Goal: Find specific page/section

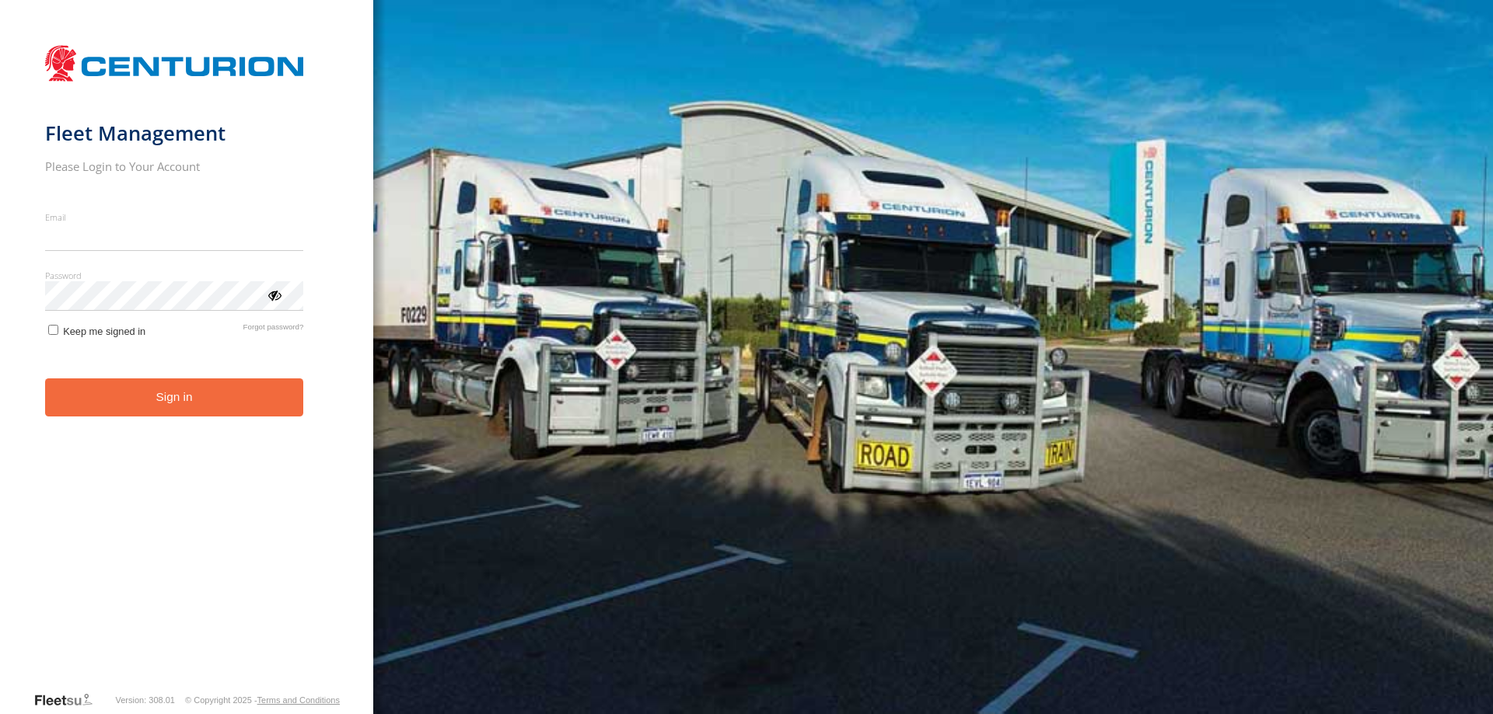
type input "**********"
click at [146, 414] on button "Sign in" at bounding box center [174, 398] width 259 height 38
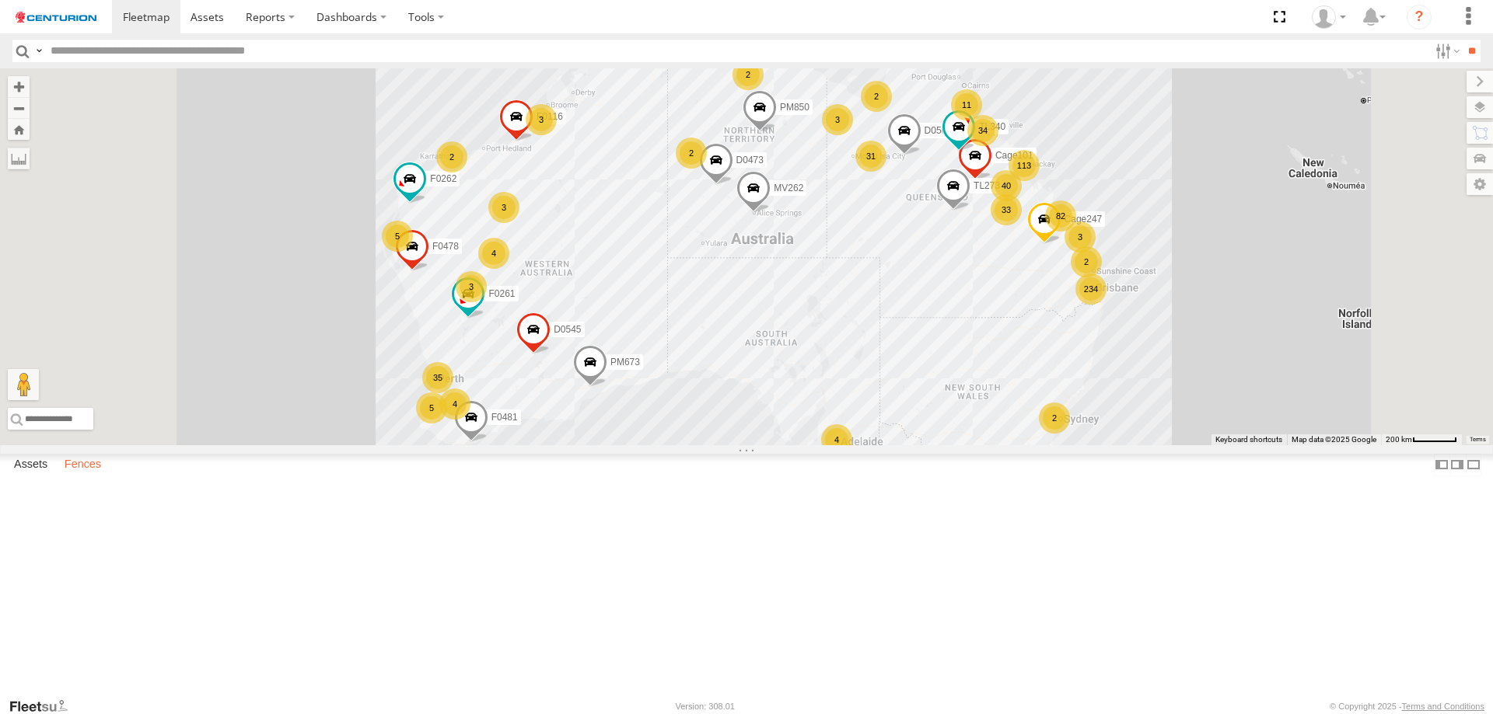
click at [89, 476] on label "Fences" at bounding box center [83, 465] width 52 height 22
click at [0, 0] on div "Client_Site_Caltex_Tropicana-Gold-Mine" at bounding box center [0, 0] width 0 height 0
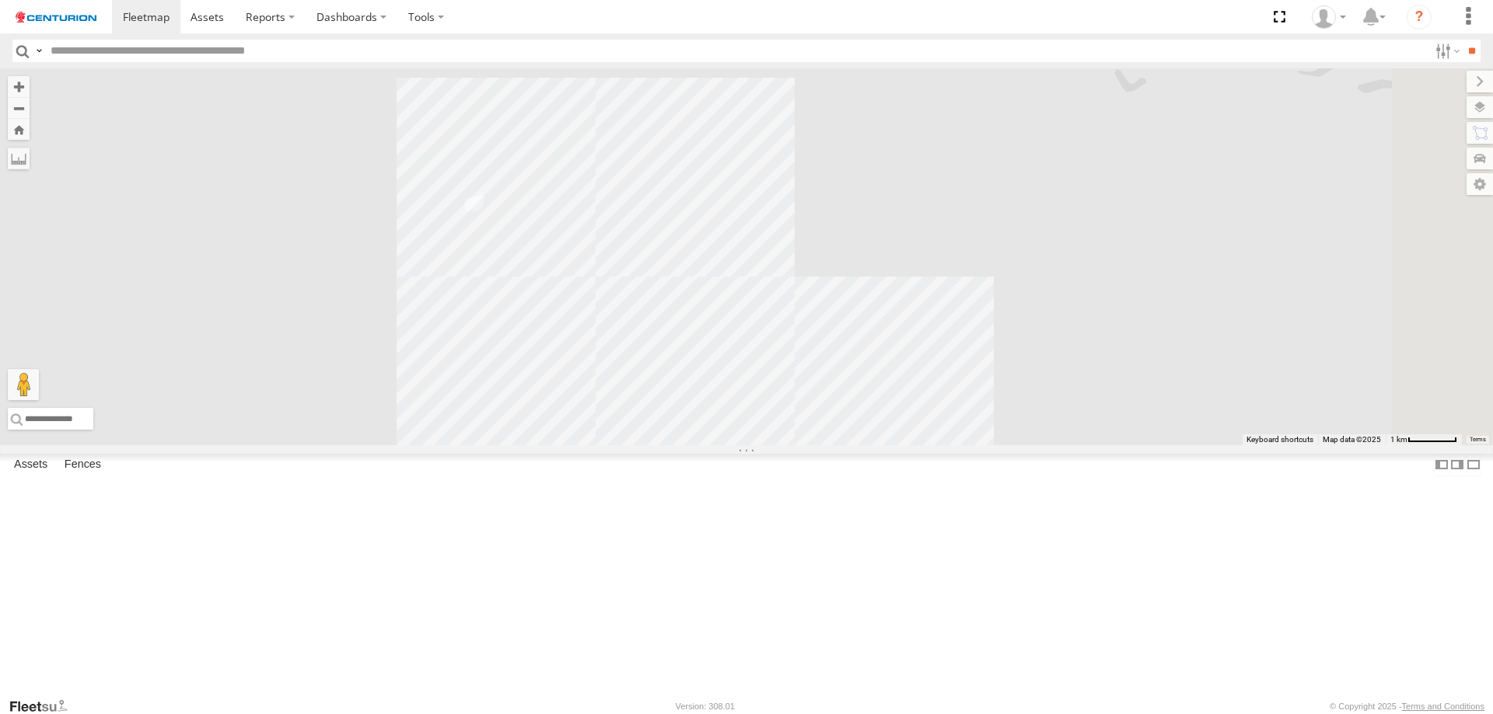
drag, startPoint x: 770, startPoint y: 337, endPoint x: 679, endPoint y: 414, distance: 118.1
click at [677, 431] on div at bounding box center [746, 256] width 1493 height 377
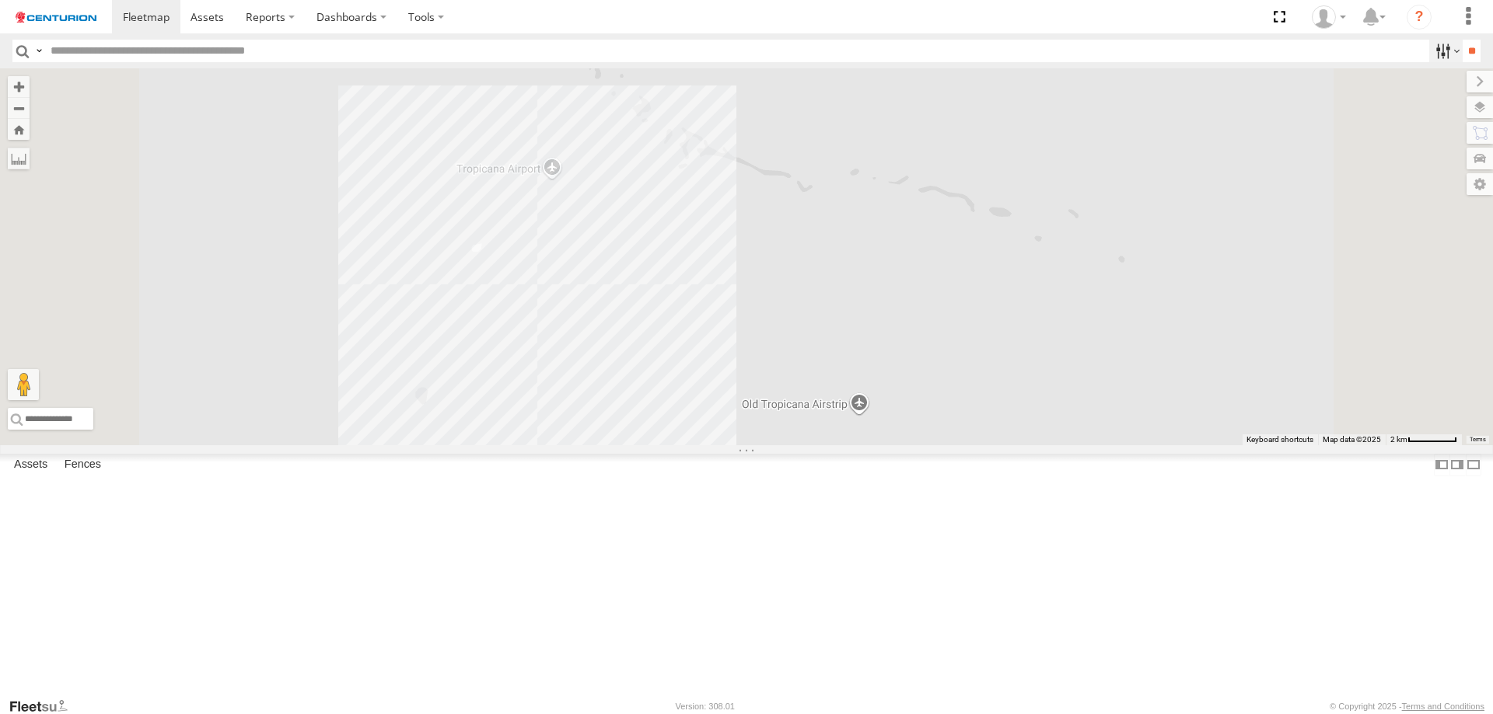
click at [1429, 43] on label at bounding box center [1445, 51] width 33 height 23
click at [1434, 48] on label at bounding box center [1445, 51] width 33 height 23
click at [30, 46] on input "button" at bounding box center [22, 51] width 20 height 23
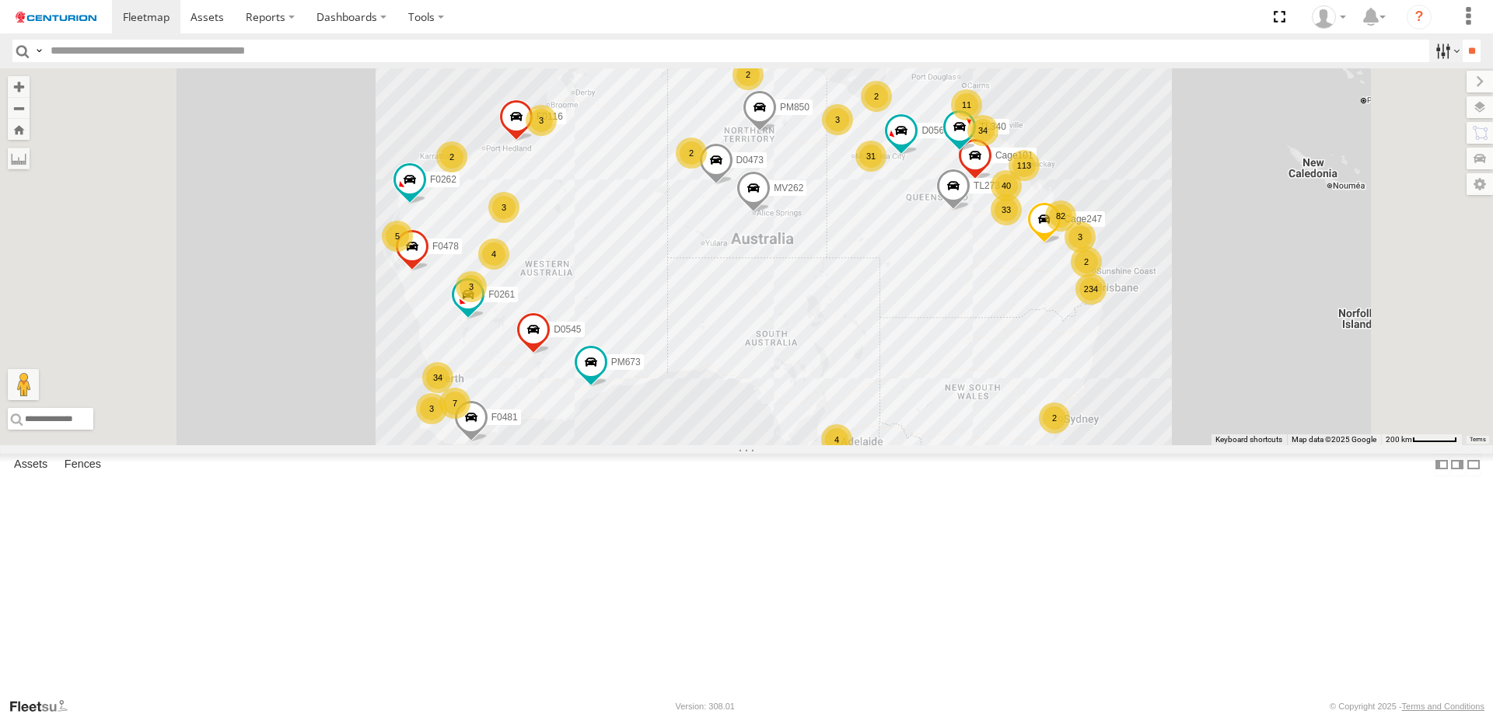
click at [1434, 61] on label at bounding box center [1445, 51] width 33 height 23
click at [0, 0] on label at bounding box center [0, 0] width 0 height 0
click at [1429, 54] on label at bounding box center [1445, 51] width 33 height 23
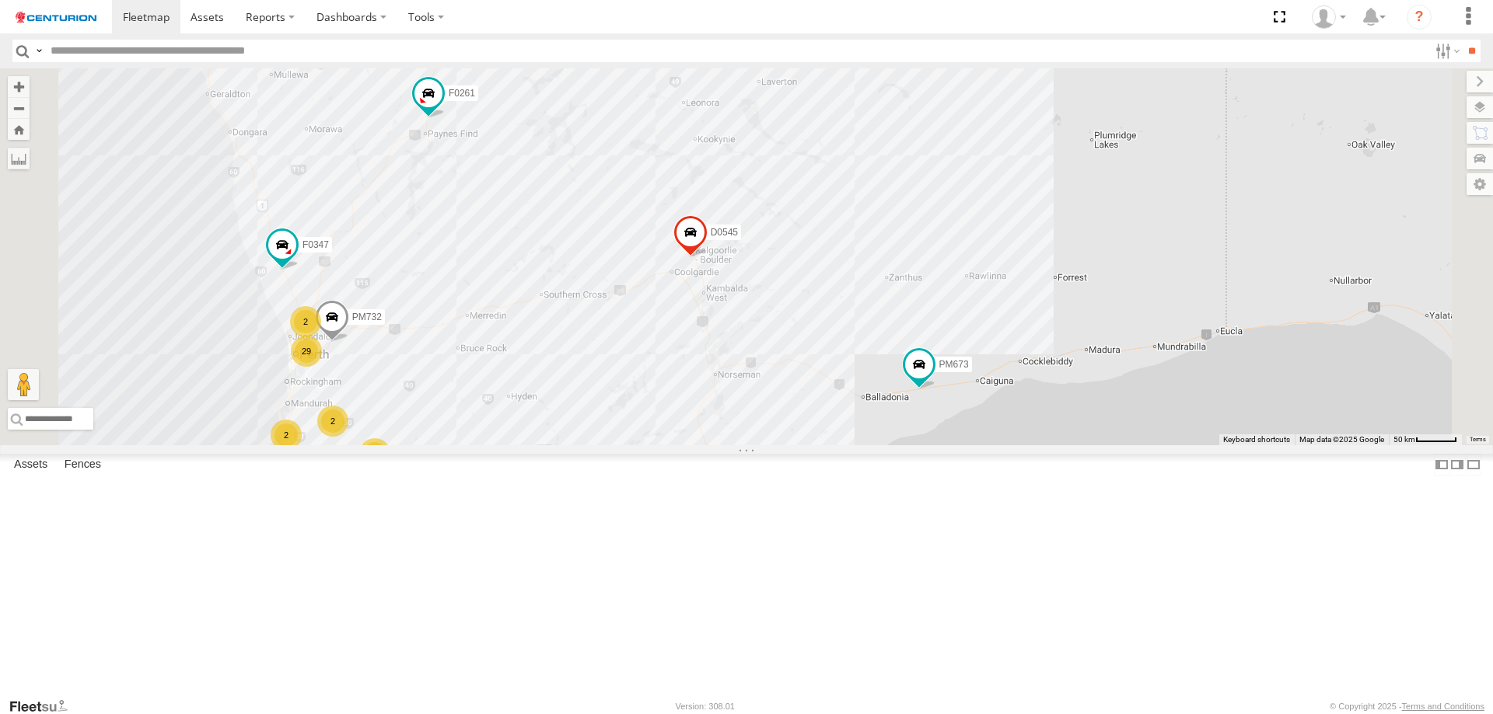
drag, startPoint x: 719, startPoint y: 474, endPoint x: 646, endPoint y: 484, distance: 73.7
click at [646, 445] on div "F0481 MV283 TL340 D0545 PM673 F0261 PM850 F0478 TL273 D0565 TL265 MV262 D0473 C…" at bounding box center [746, 256] width 1493 height 377
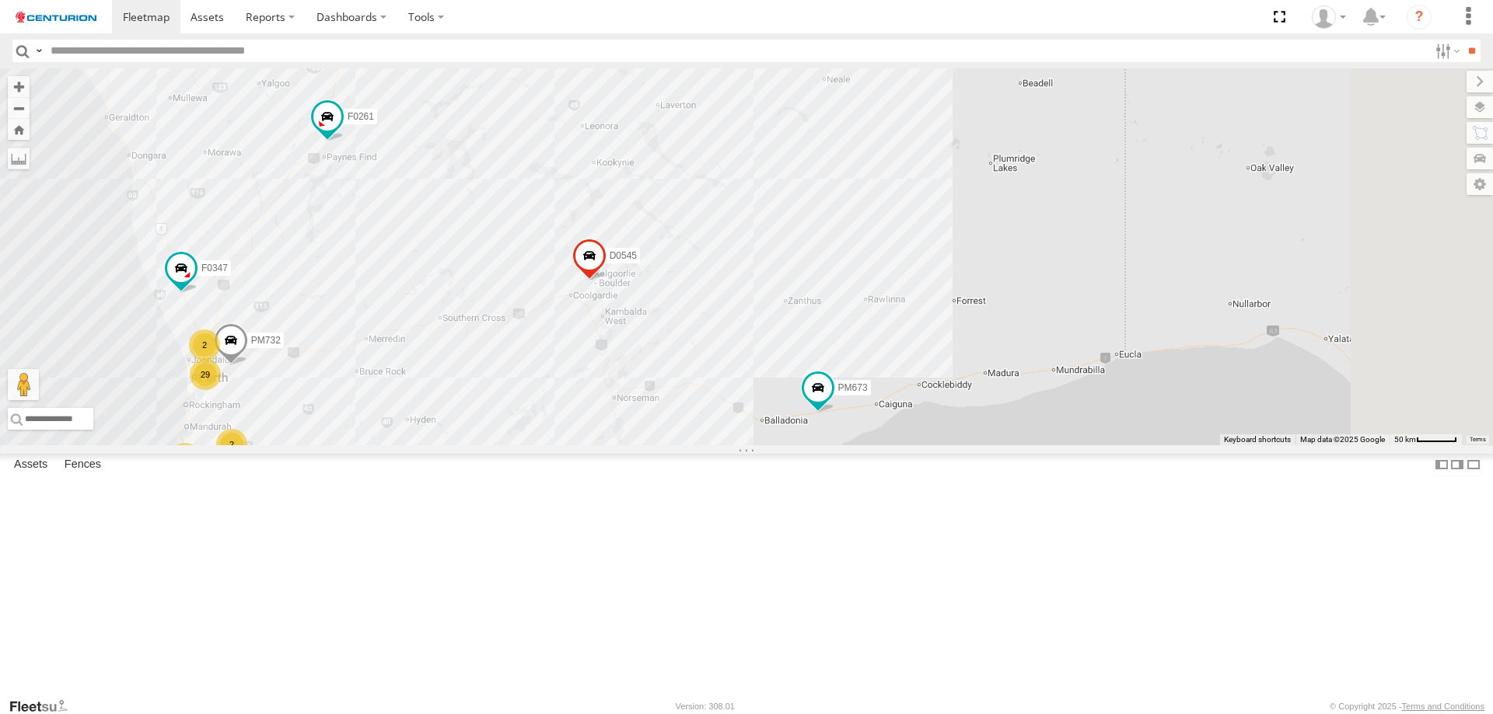
scroll to position [5986, 0]
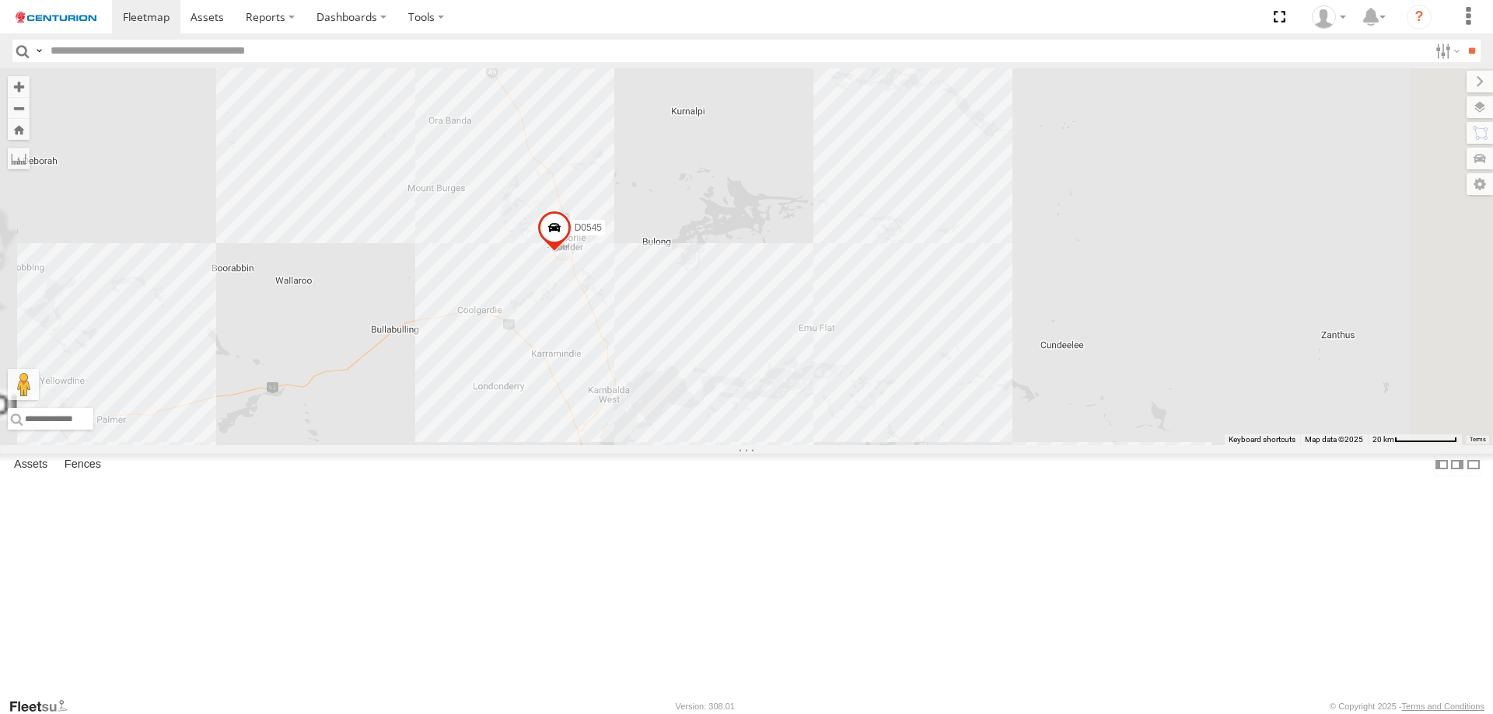
drag, startPoint x: 753, startPoint y: 361, endPoint x: 735, endPoint y: 486, distance: 126.5
click at [735, 445] on div "F0481 MV283 TL340 D0545 PM673 F0261 PM850 F0478 TL273 D0565 TL265 MV262 D0473 C…" at bounding box center [746, 256] width 1493 height 377
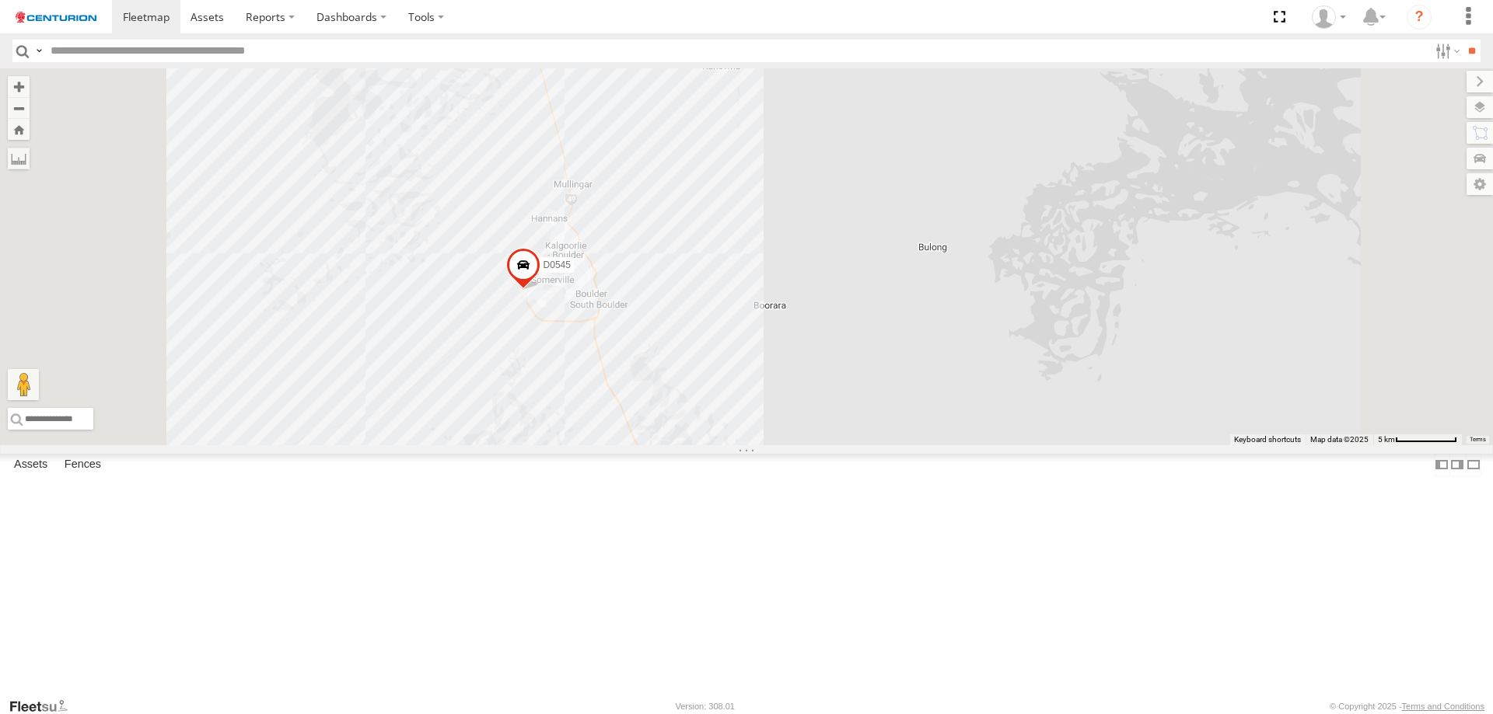
scroll to position [7894, 0]
